Goal: Task Accomplishment & Management: Use online tool/utility

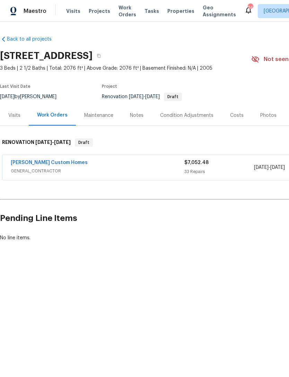
click at [181, 115] on div "Condition Adjustments" at bounding box center [186, 115] width 53 height 7
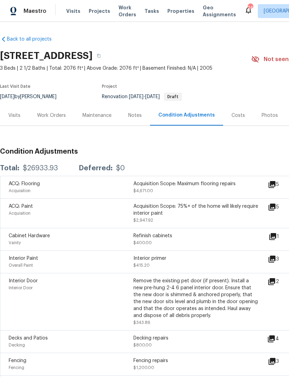
click at [237, 119] on div "Costs" at bounding box center [238, 115] width 30 height 20
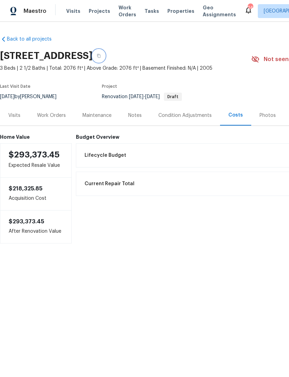
click at [105, 52] on button "button" at bounding box center [99, 56] width 12 height 12
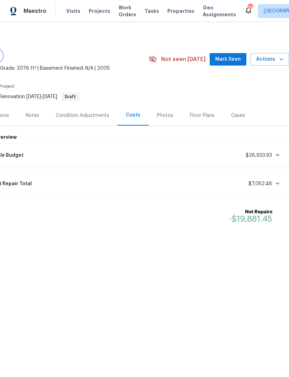
scroll to position [0, 103]
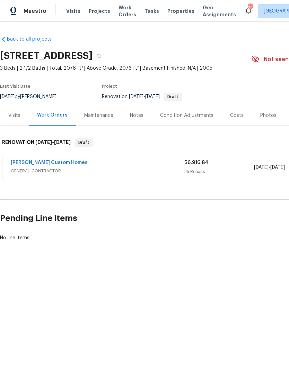
click at [99, 114] on div "Maintenance" at bounding box center [98, 115] width 29 height 7
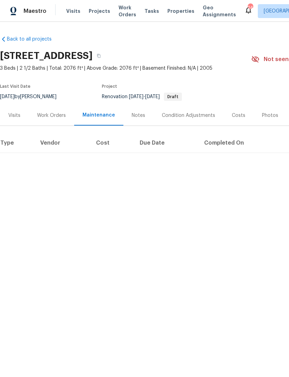
click at [63, 117] on div "Work Orders" at bounding box center [51, 115] width 29 height 7
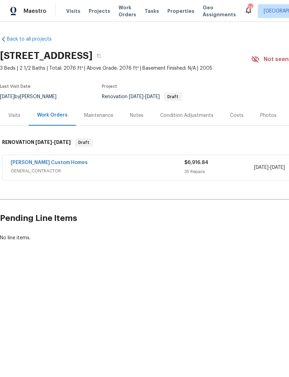
click at [89, 171] on span "GENERAL_CONTRACTOR" at bounding box center [98, 171] width 174 height 7
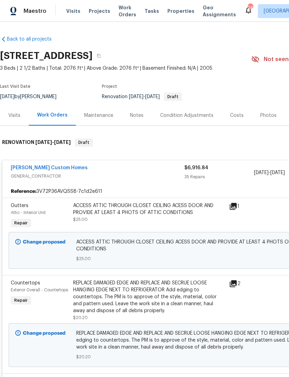
click at [59, 167] on link "[PERSON_NAME] Custom Homes" at bounding box center [49, 167] width 77 height 5
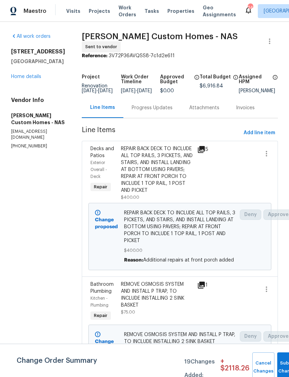
click at [173, 110] on div "Progress Updates" at bounding box center [152, 107] width 41 height 7
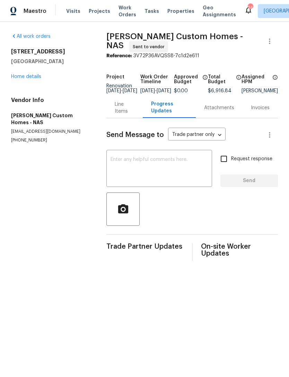
click at [116, 107] on div "Line Items" at bounding box center [124, 108] width 19 height 14
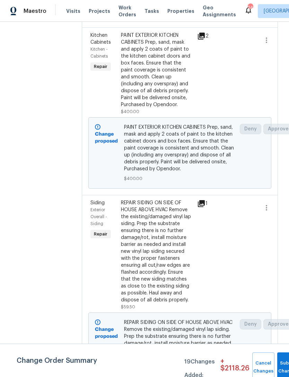
scroll to position [1411, 0]
click at [156, 108] on div "PAINT EXTERIOR KITCHEN CABINETS Prep, sand, mask and apply 2 coats of paint to …" at bounding box center [157, 70] width 72 height 76
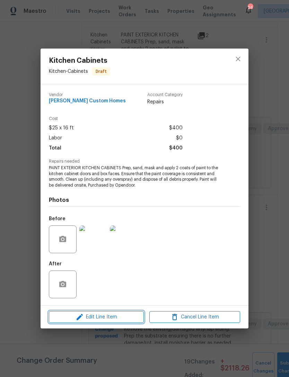
click at [114, 323] on button "Edit Line Item" at bounding box center [96, 317] width 95 height 12
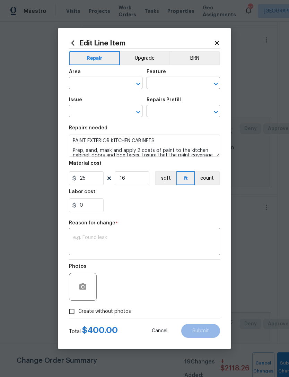
type input "Kitchen"
type input "Cabinets"
type input "Kitchen Cabinets"
type input "Paint Cabinets - Doors and Faces LABOR ONLY $25.00"
click at [217, 42] on icon at bounding box center [217, 43] width 4 height 4
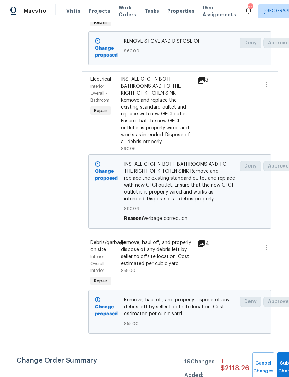
scroll to position [0, 0]
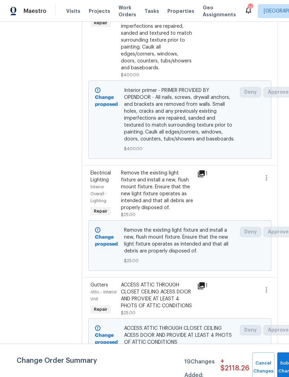
click at [164, 71] on div "Interior primer - PRIMER PROVIDED BY OPENDOOR - All nails, screws, drywall anch…" at bounding box center [157, 26] width 72 height 90
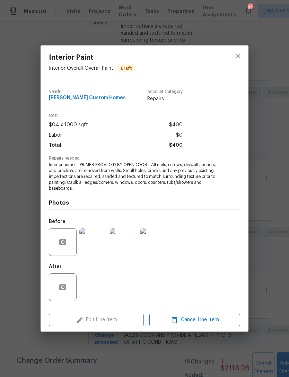
click at [123, 321] on div "Edit Line Item Cancel Line Item" at bounding box center [145, 319] width 208 height 23
click at [240, 56] on icon "close" at bounding box center [238, 56] width 8 height 8
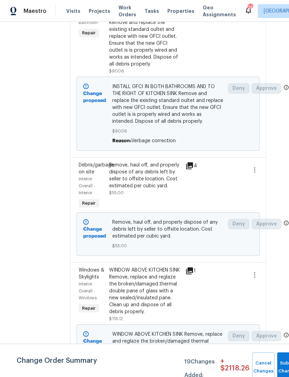
scroll to position [2993, 12]
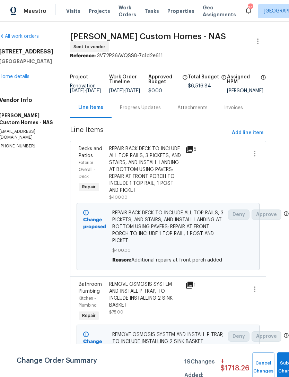
scroll to position [0, 12]
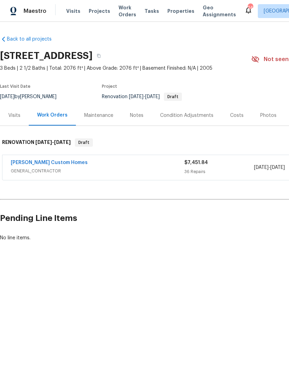
click at [195, 118] on div "Condition Adjustments" at bounding box center [186, 115] width 53 height 7
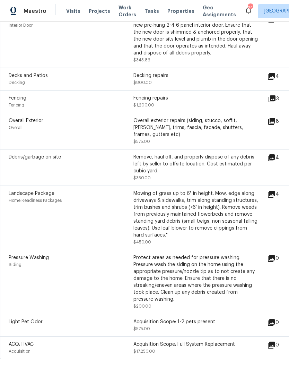
scroll to position [262, 0]
